Goal: Task Accomplishment & Management: Manage account settings

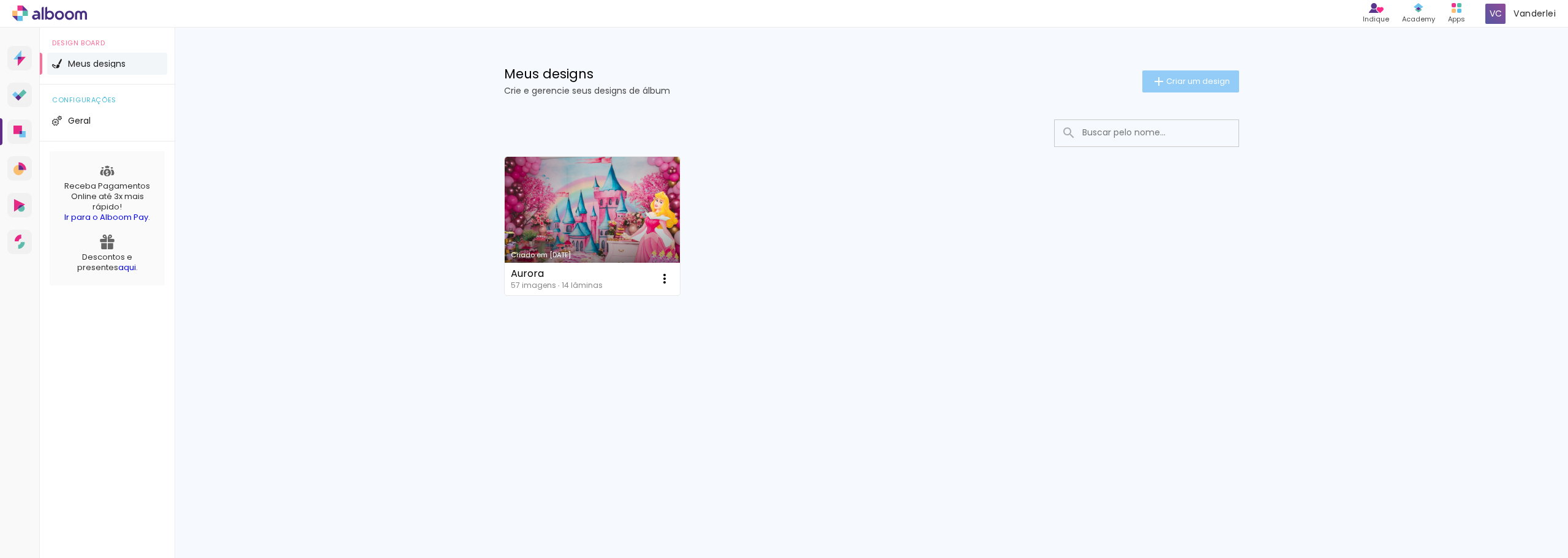
click at [1208, 77] on span "Criar um design" at bounding box center [1198, 81] width 64 height 8
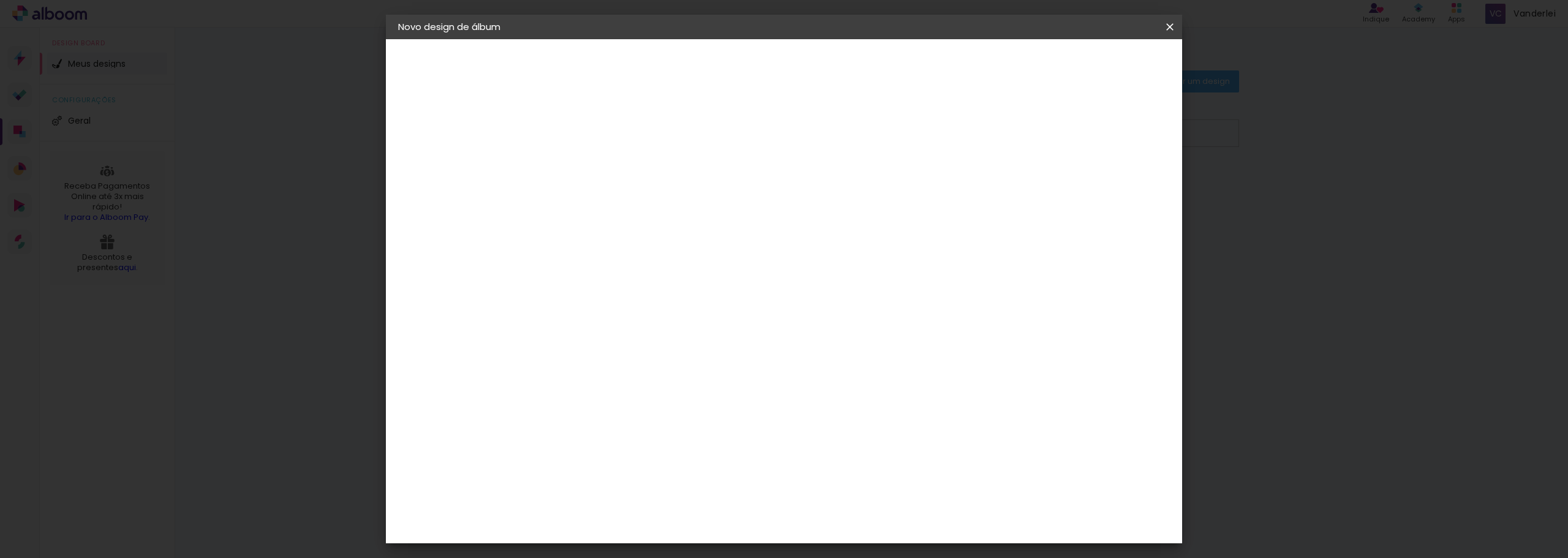
click at [0, 0] on div at bounding box center [0, 0] width 0 height 0
type input "Morgana & Junior"
type paper-input "Morgana & Junior"
click at [0, 0] on slot "Avançar" at bounding box center [0, 0] width 0 height 0
click at [645, 228] on input at bounding box center [630, 233] width 124 height 15
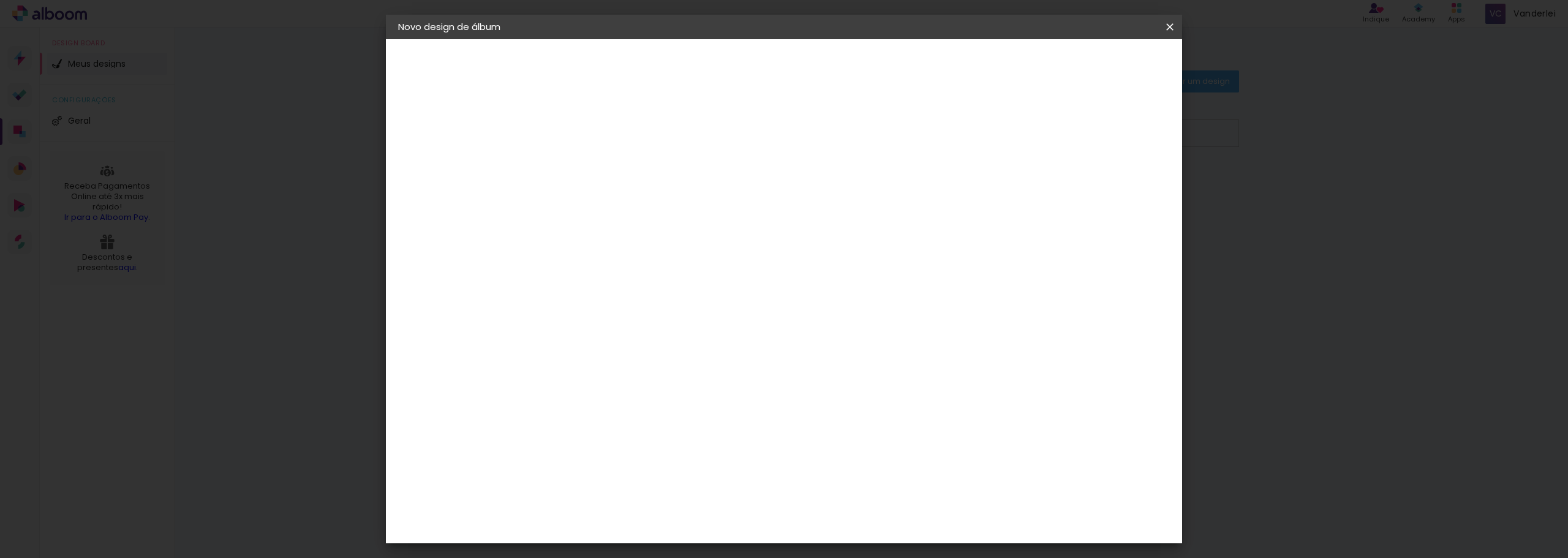
type input "redl"
type paper-input "redl"
click at [607, 272] on div "RedLab" at bounding box center [608, 277] width 36 height 10
click at [581, 270] on img at bounding box center [576, 277] width 15 height 15
click at [0, 0] on slot "Tamanho Livre" at bounding box center [0, 0] width 0 height 0
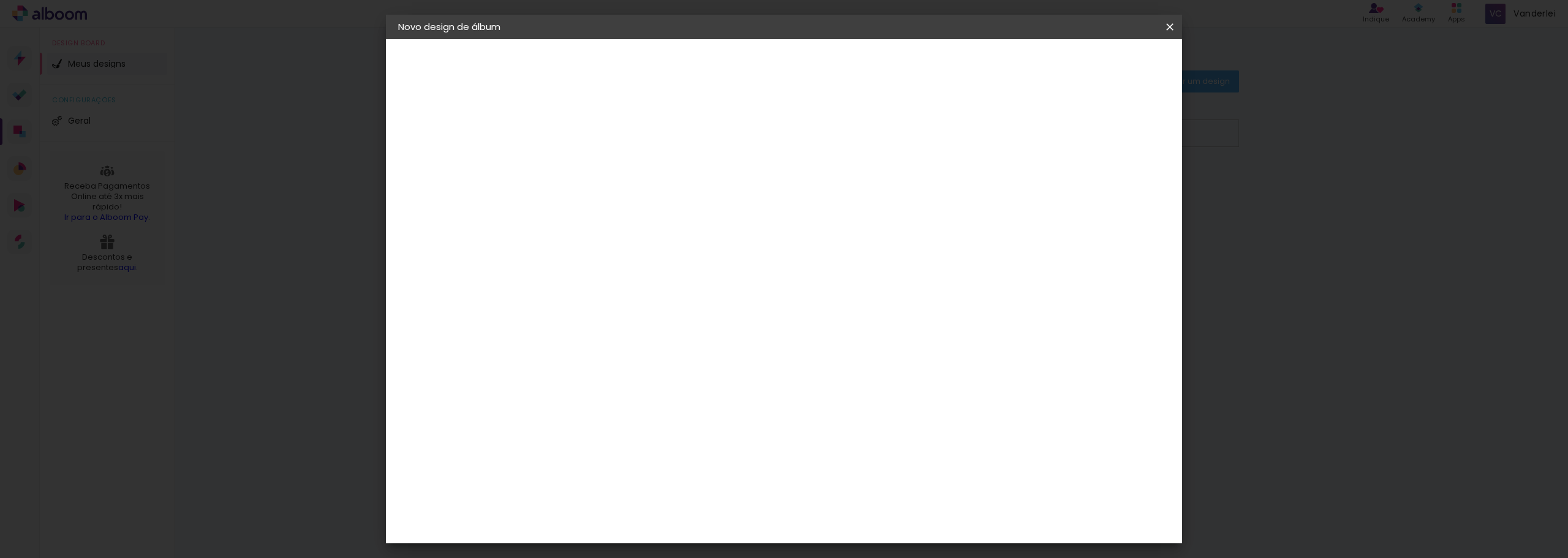
click at [574, 270] on img at bounding box center [576, 277] width 15 height 15
click at [0, 0] on slot "Avançar" at bounding box center [0, 0] width 0 height 0
click at [681, 461] on span "30 × 30" at bounding box center [652, 473] width 57 height 25
click at [0, 0] on slot "Avançar" at bounding box center [0, 0] width 0 height 0
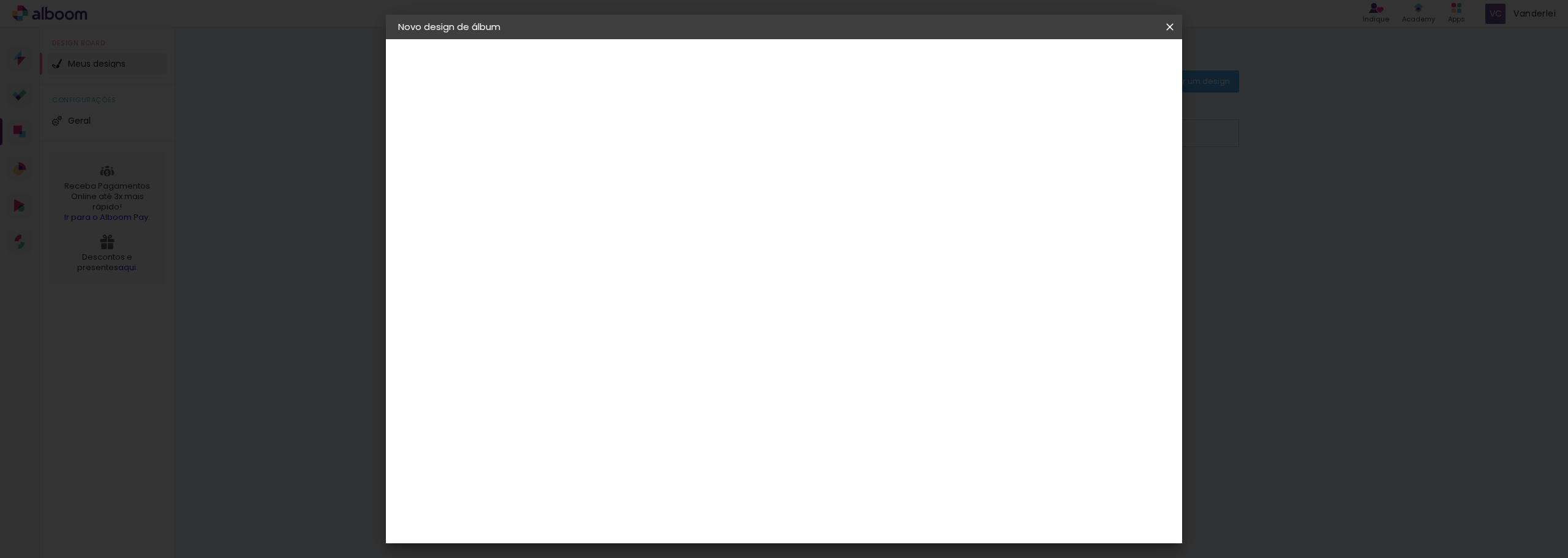
click at [1024, 134] on div at bounding box center [1019, 132] width 11 height 11
type paper-checkbox "on"
click at [1093, 61] on span "Iniciar design" at bounding box center [1066, 65] width 56 height 8
click at [1093, 64] on span "Iniciar design" at bounding box center [1066, 65] width 56 height 8
click at [1104, 74] on paper-button "Iniciar design" at bounding box center [1065, 65] width 81 height 21
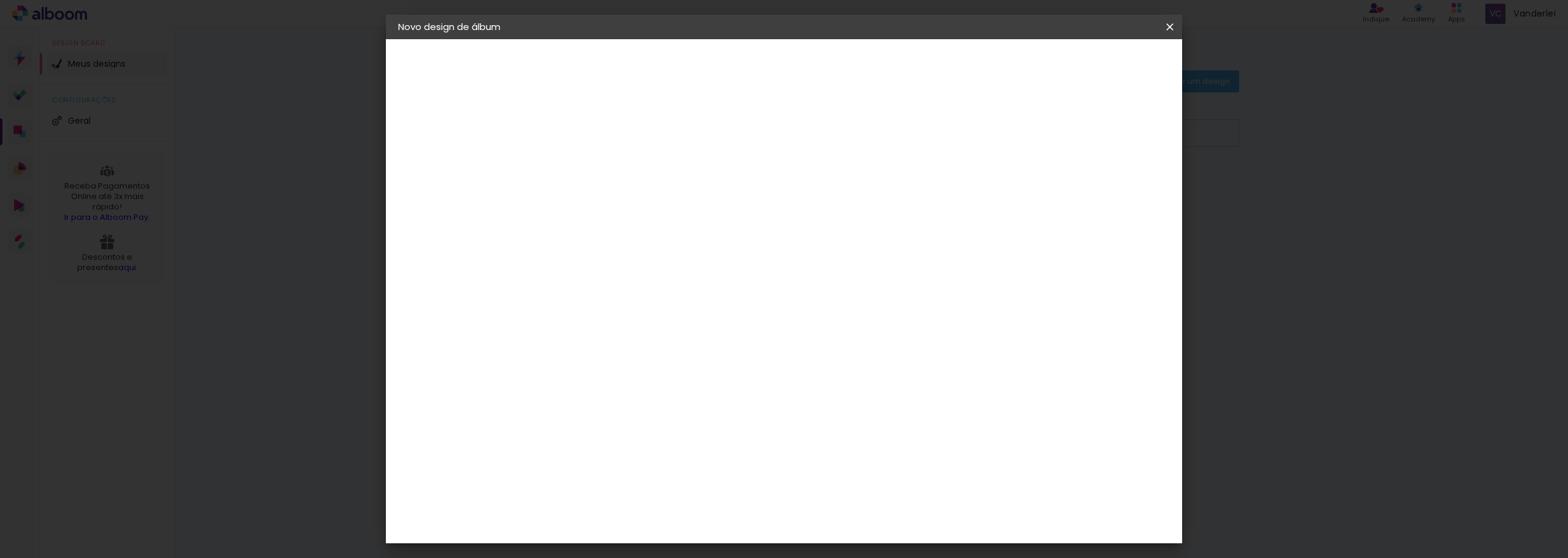
click at [0, 0] on slot "Voltar" at bounding box center [0, 0] width 0 height 0
click at [0, 0] on iron-icon at bounding box center [0, 0] width 0 height 0
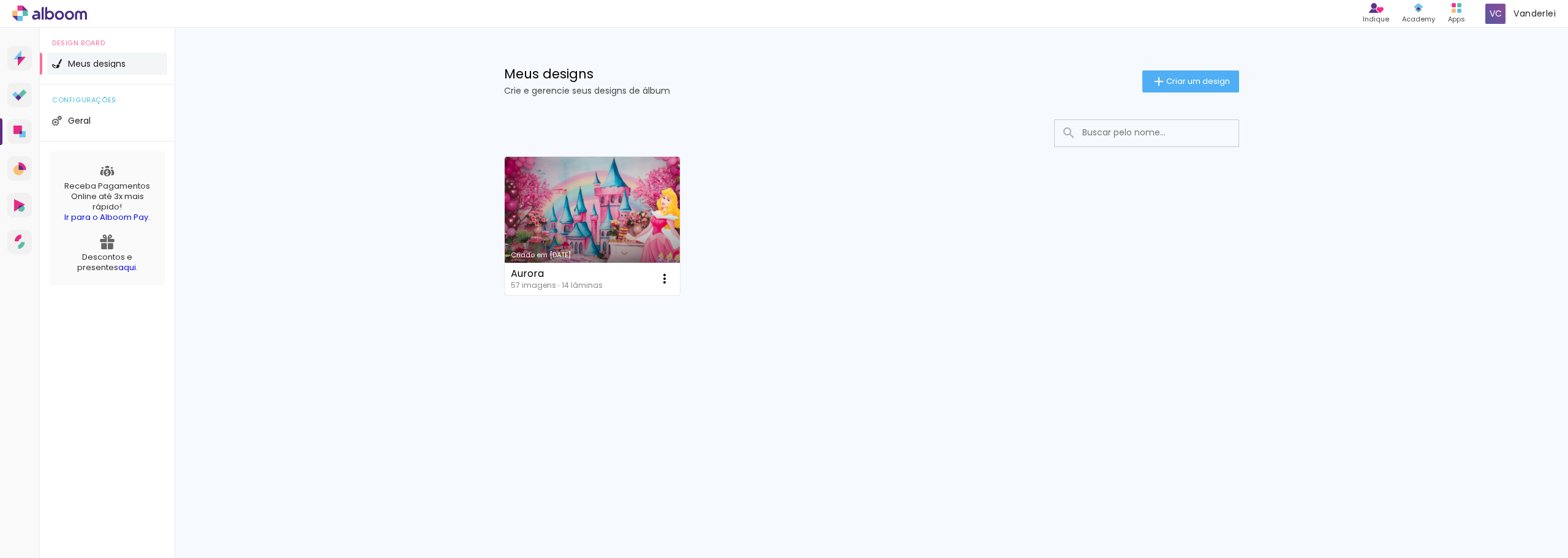
click at [637, 223] on link "Criado em [DATE]" at bounding box center [592, 226] width 176 height 139
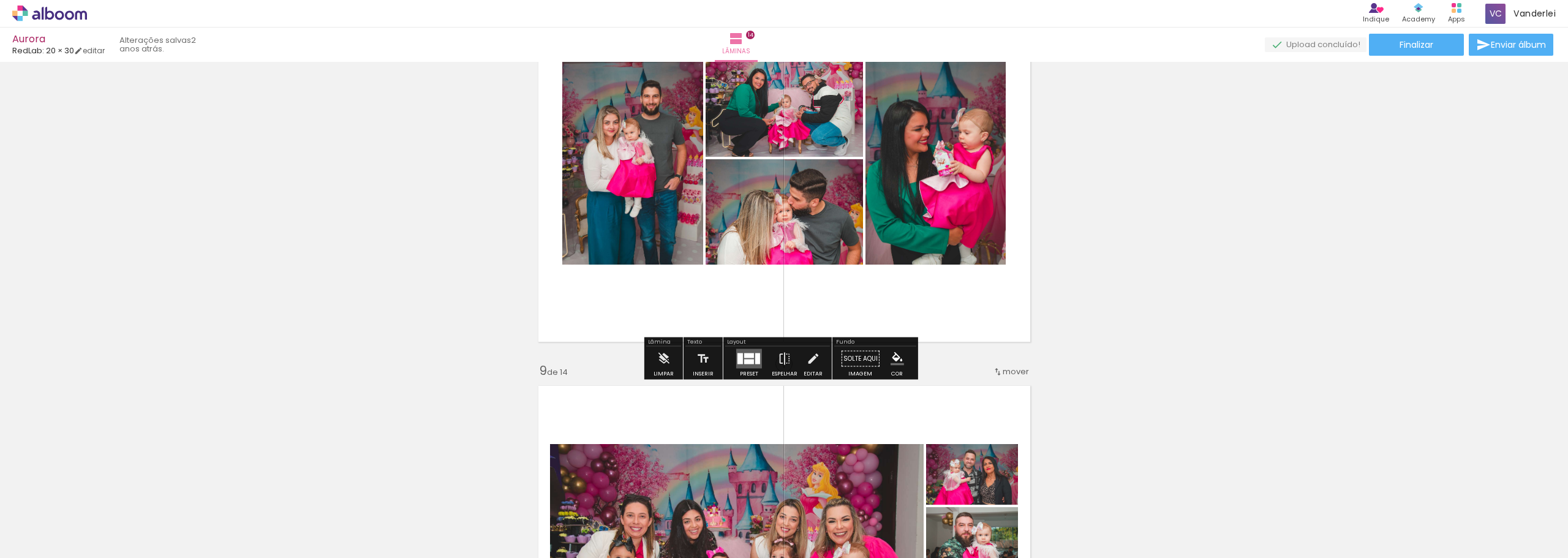
scroll to position [3123, 0]
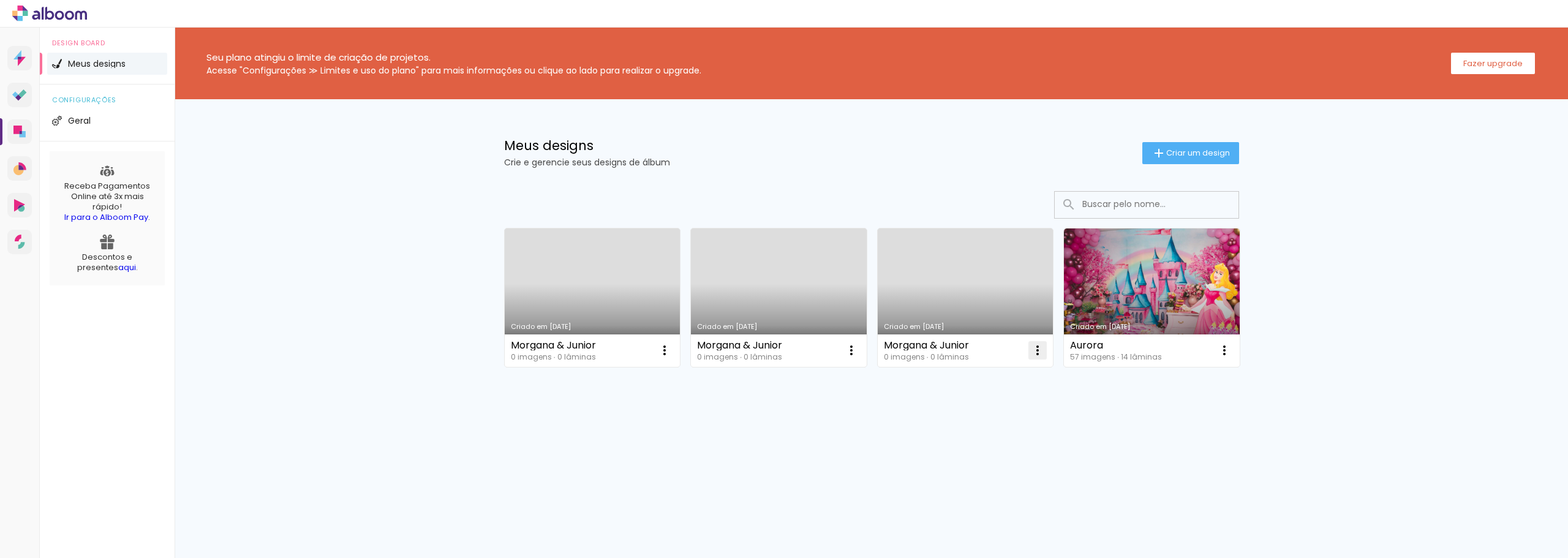
click at [672, 353] on iron-icon at bounding box center [664, 350] width 15 height 15
click at [1004, 428] on paper-item "Excluir" at bounding box center [989, 431] width 120 height 25
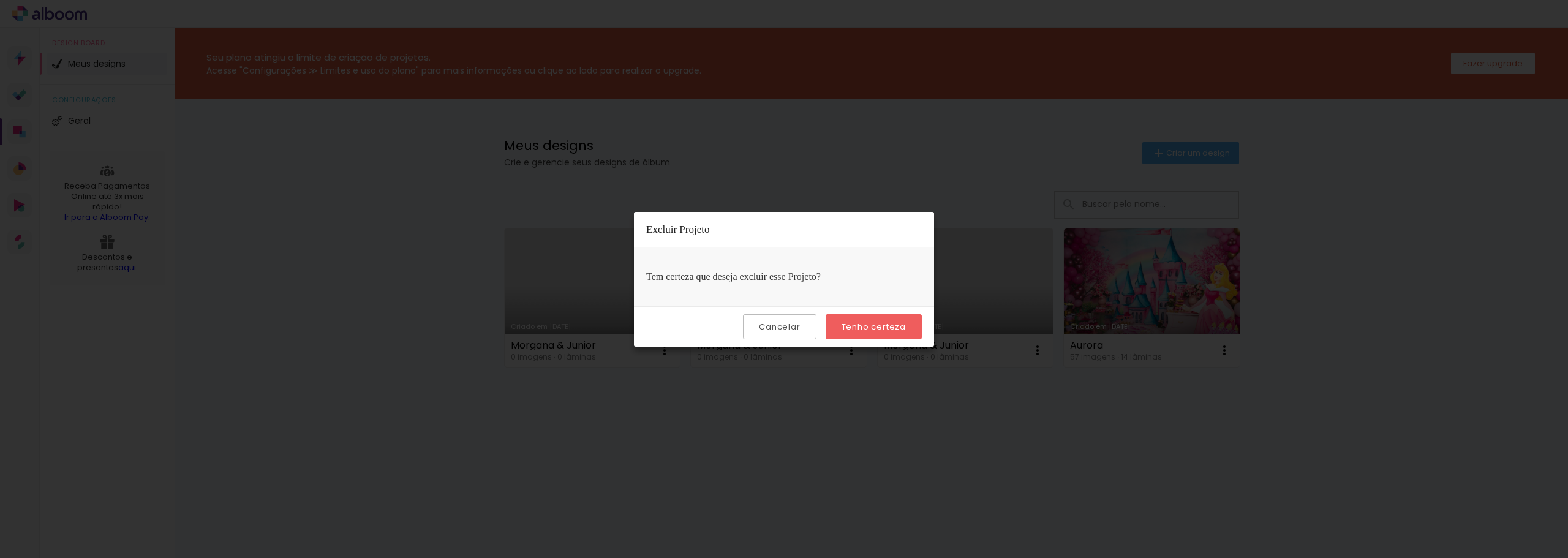
click at [0, 0] on slot "Tenho certeza" at bounding box center [0, 0] width 0 height 0
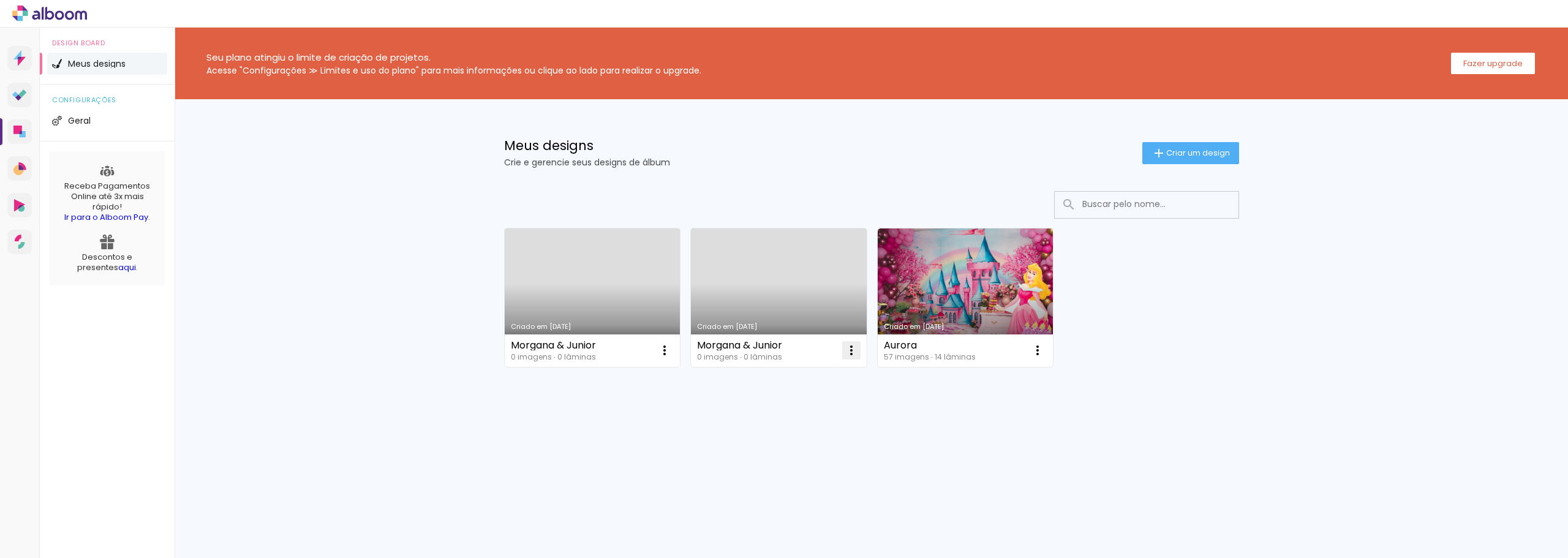
click at [672, 356] on iron-icon at bounding box center [664, 350] width 15 height 15
click at [827, 433] on paper-item "Excluir" at bounding box center [803, 431] width 120 height 25
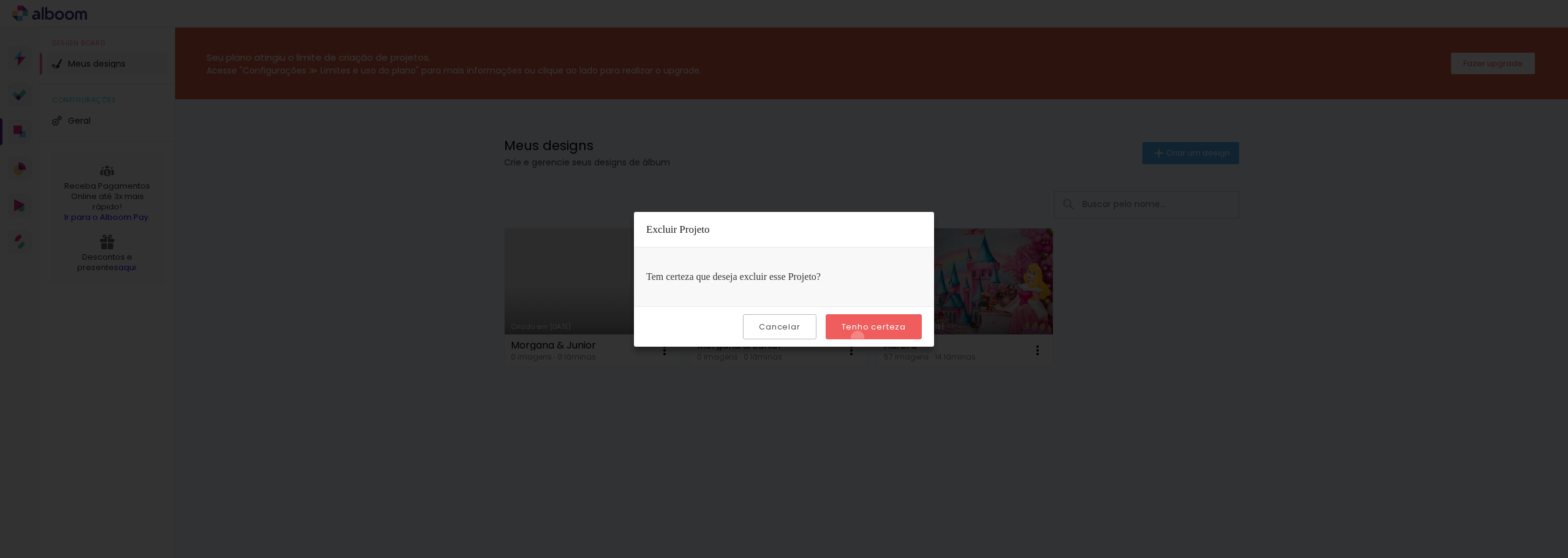
click at [859, 337] on paper-button "Tenho certeza" at bounding box center [873, 327] width 96 height 25
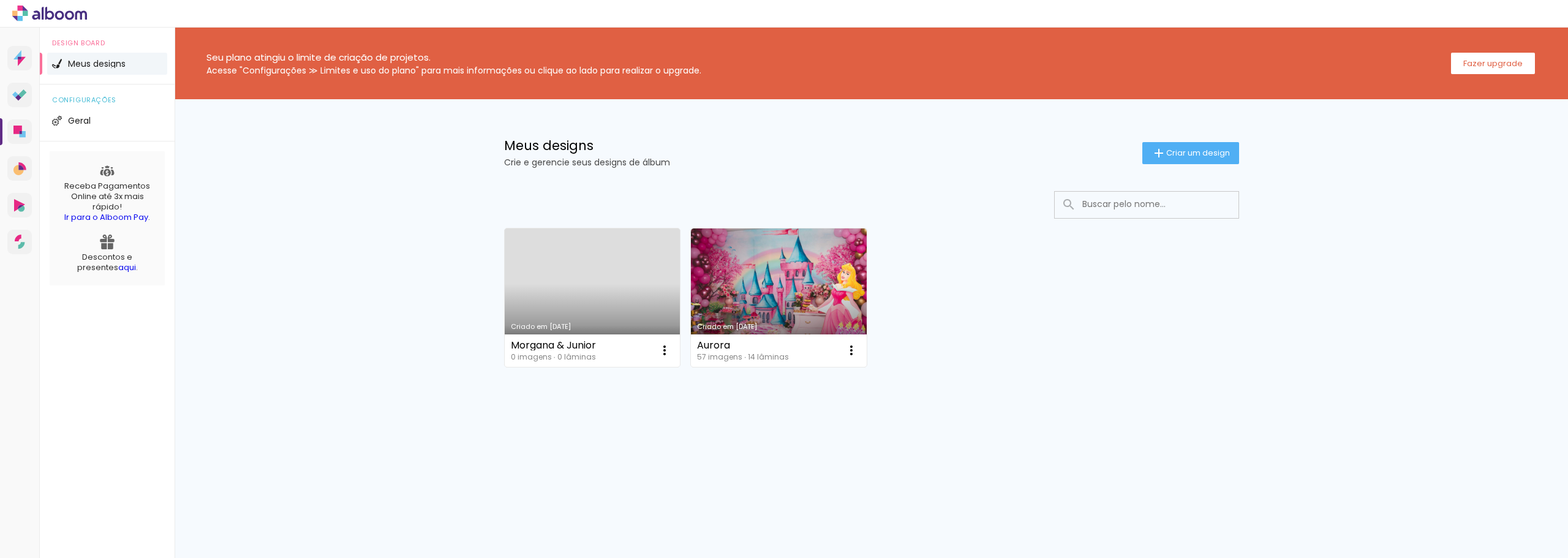
click at [587, 295] on link "Criado em 12/08/25" at bounding box center [592, 298] width 176 height 139
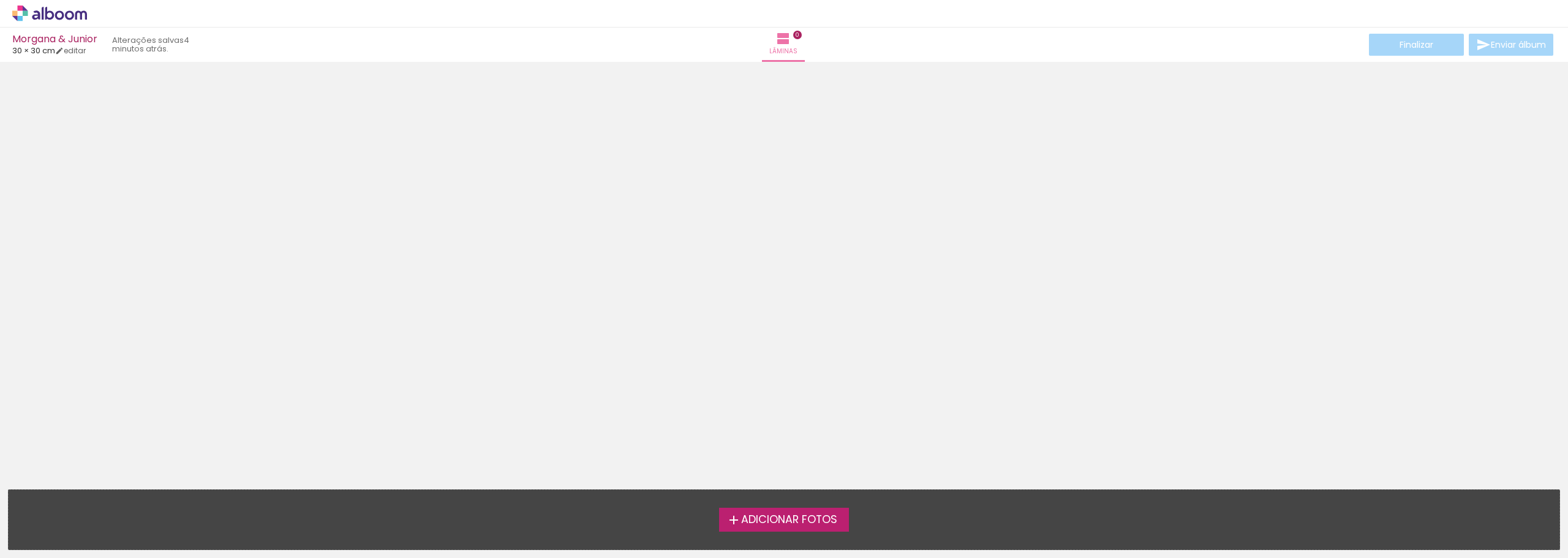
click at [776, 527] on label "Adicionar Fotos" at bounding box center [784, 519] width 130 height 23
click at [0, 0] on input "file" at bounding box center [0, 0] width 0 height 0
